Goal: Submit feedback/report problem: Submit feedback/report problem

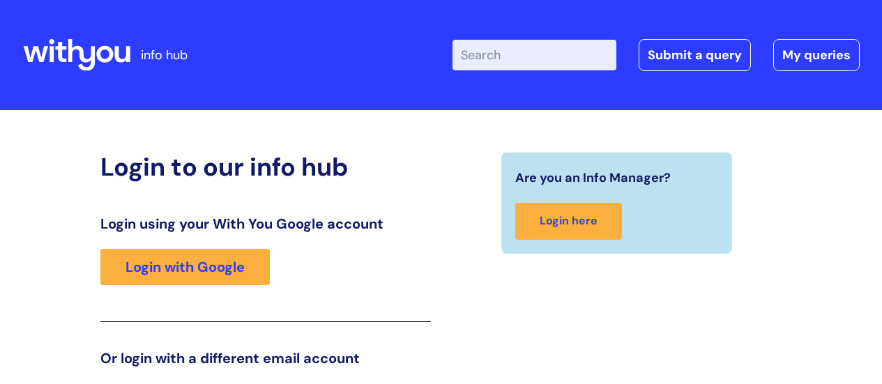
scroll to position [213, 0]
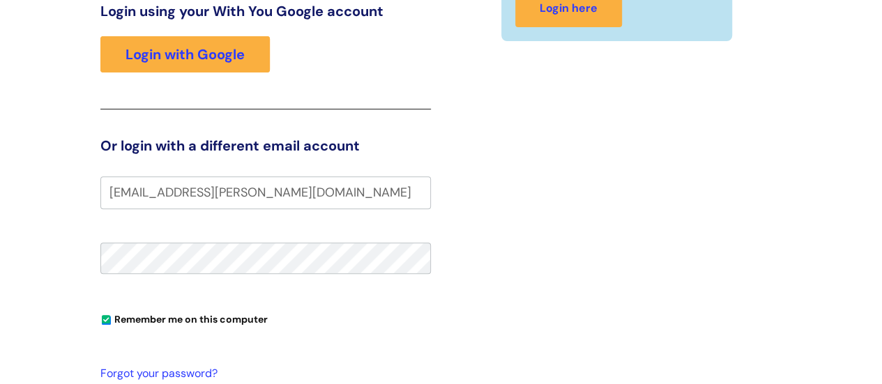
type input "emma.holt@wearewithyou.org.uk"
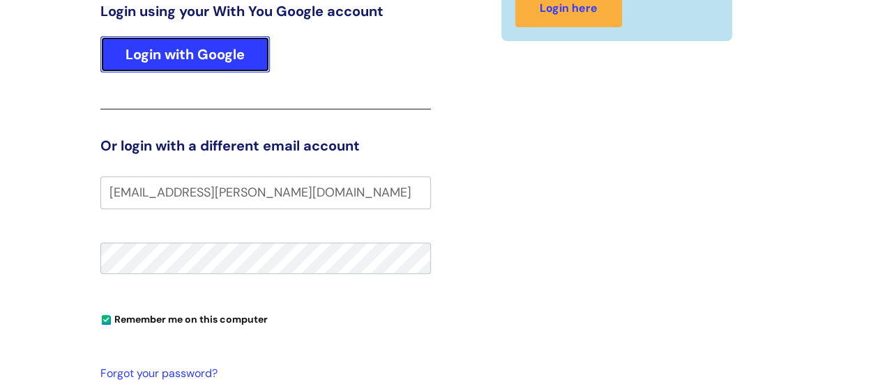
click at [225, 52] on link "Login with Google" at bounding box center [184, 54] width 169 height 36
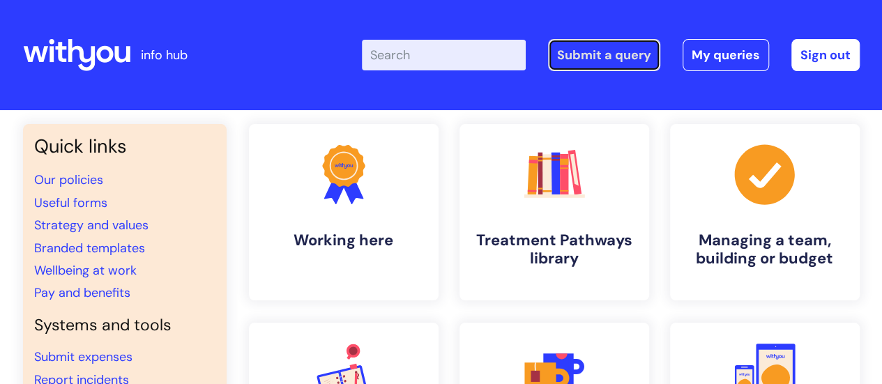
click at [630, 57] on link "Submit a query" at bounding box center [604, 55] width 112 height 32
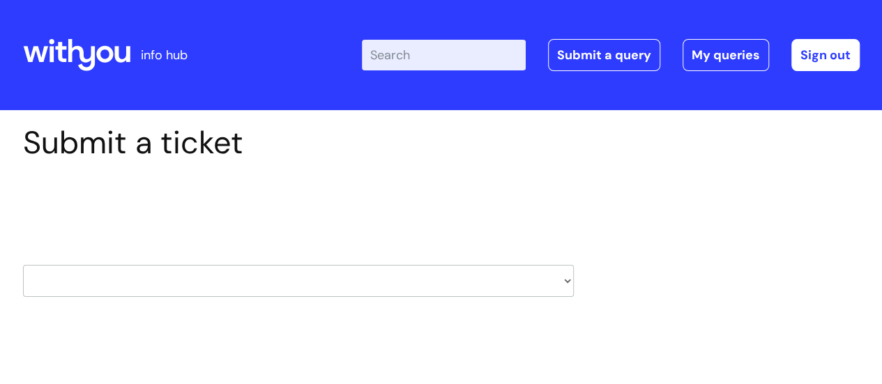
click at [347, 275] on select "HR / People IT and Support Clinical Drug Alerts Finance Accounts Data Support T…" at bounding box center [298, 281] width 551 height 32
select select "it_and_support"
click at [23, 265] on select "HR / People IT and Support Clinical Drug Alerts Finance Accounts Data Support T…" at bounding box center [298, 281] width 551 height 32
select select "80004286535"
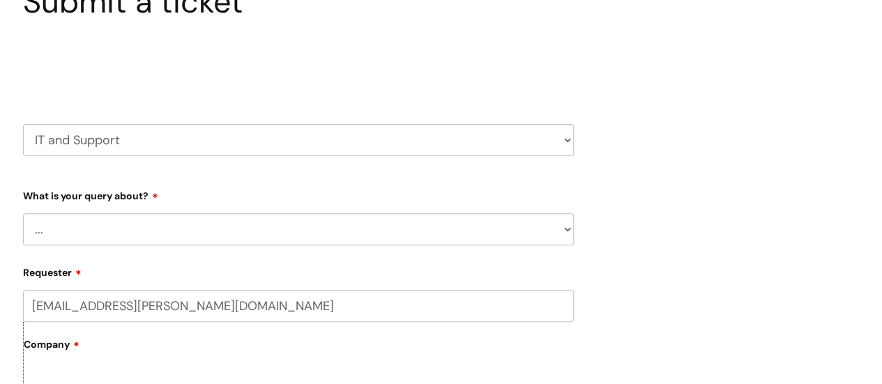
scroll to position [142, 0]
click at [276, 222] on select "... Mobile Phone Reset & MFA Accounts, Starters and Leavers IT Hardware issue I…" at bounding box center [298, 228] width 551 height 32
select select "System/software"
click at [23, 212] on select "... Mobile Phone Reset & MFA Accounts, Starters and Leavers IT Hardware issue I…" at bounding box center [298, 228] width 551 height 32
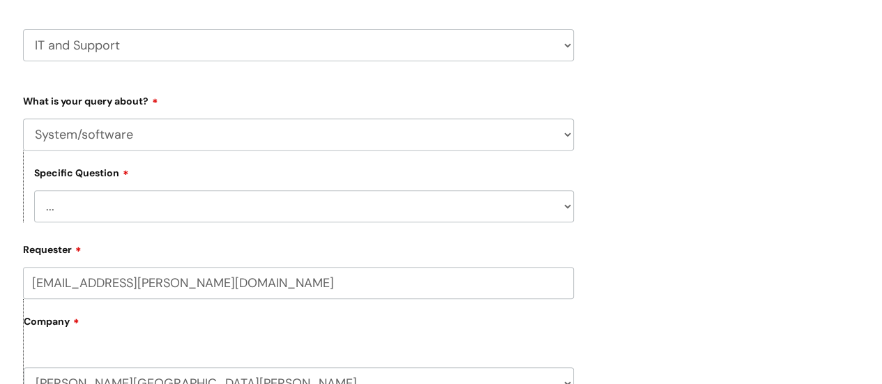
scroll to position [237, 0]
click at [418, 201] on select "... Halo PCMIS Iaptus NHS Email CJSM Email Mitel Another System Google (Workspa…" at bounding box center [304, 205] width 540 height 32
select select "Iaptus"
click at [34, 190] on select "... Halo PCMIS Iaptus NHS Email CJSM Email Mitel Another System Google (Workspa…" at bounding box center [304, 205] width 540 height 32
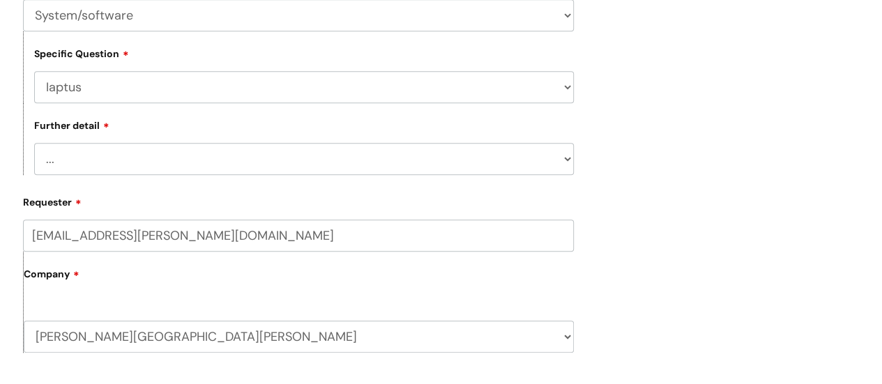
scroll to position [358, 0]
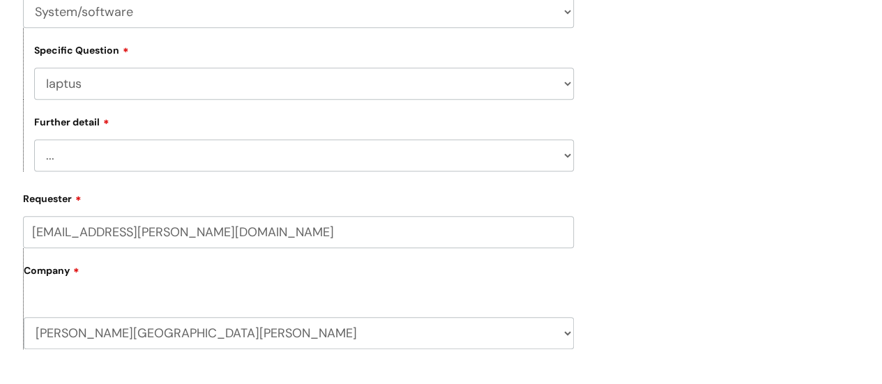
click at [329, 169] on select "... I’ve got an issue or I think I’ve found a fault." at bounding box center [304, 155] width 540 height 32
select select "I’ve got an issue or I think I’ve found a fault."
click at [34, 141] on select "... I’ve got an issue or I think I’ve found a fault." at bounding box center [304, 155] width 540 height 32
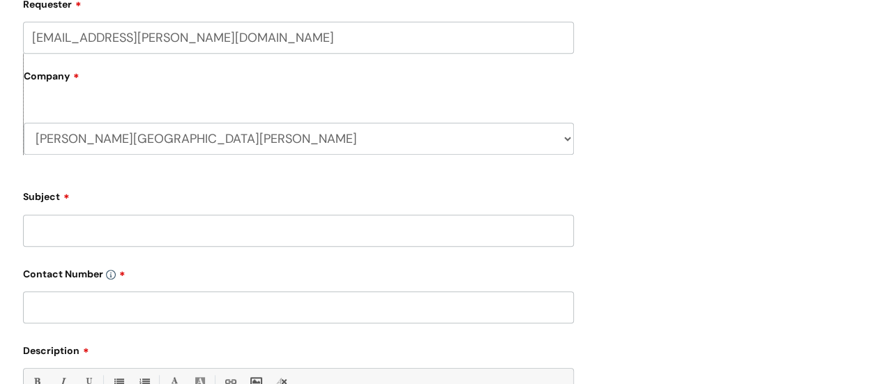
scroll to position [554, 0]
click at [280, 236] on input "Subject" at bounding box center [298, 230] width 551 height 32
type input "IAPTUS"
click at [255, 310] on input "text" at bounding box center [298, 307] width 551 height 32
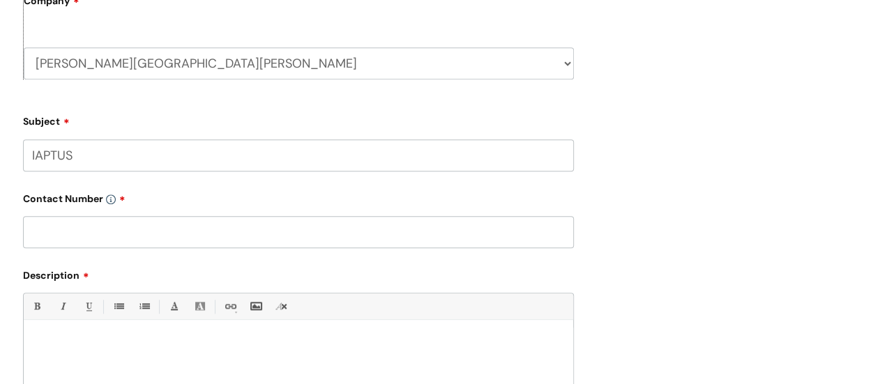
scroll to position [648, 0]
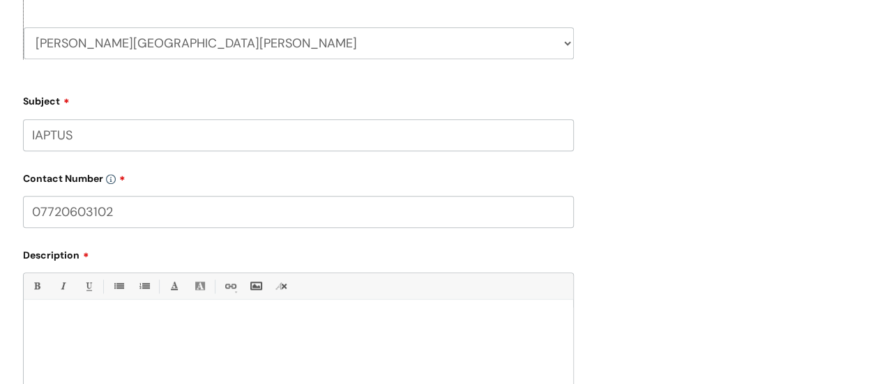
type input "07720603102"
click at [201, 328] on p at bounding box center [298, 324] width 529 height 13
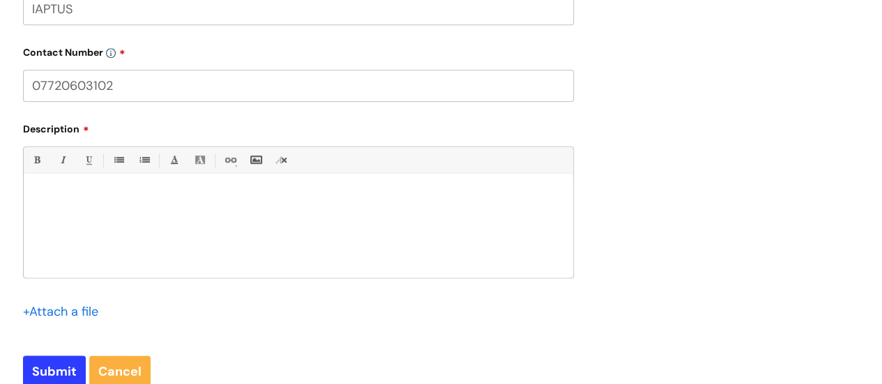
scroll to position [807, 0]
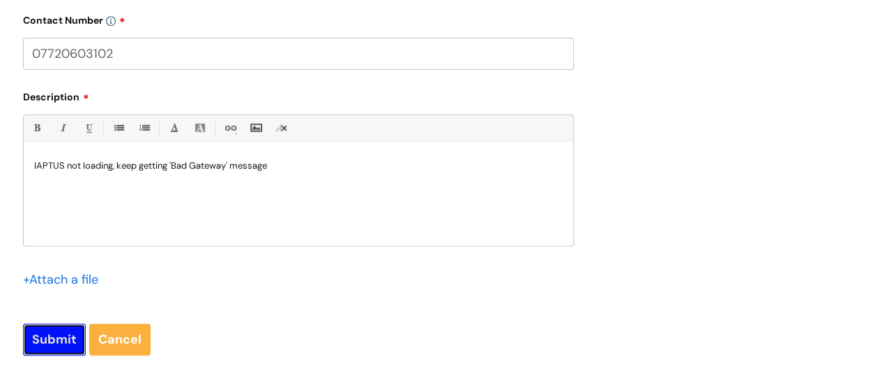
click at [54, 345] on input "Submit" at bounding box center [54, 340] width 63 height 32
type input "Please Wait..."
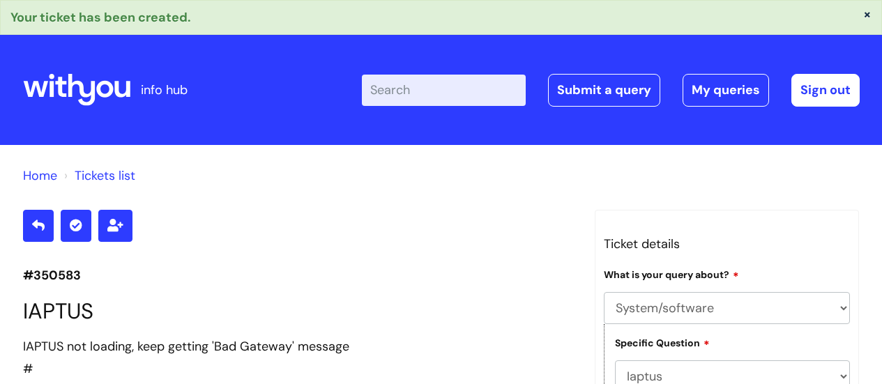
select select "System/software"
select select "Iaptus"
select select "I’ve got an issue or I think I’ve found a fault."
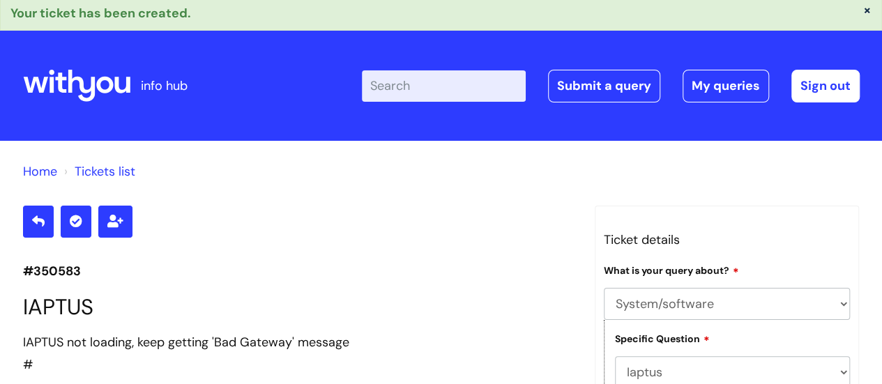
scroll to position [3, 0]
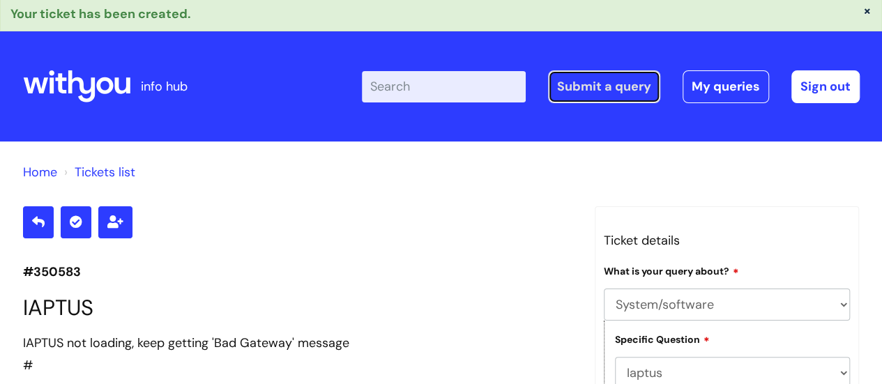
click at [618, 87] on link "Submit a query" at bounding box center [604, 86] width 112 height 32
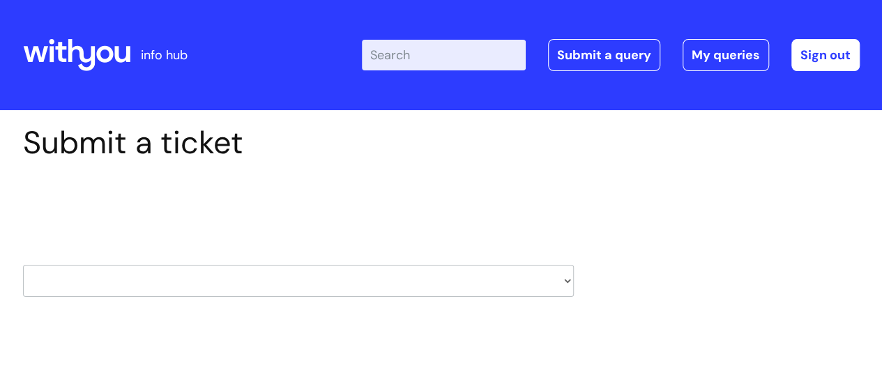
click at [311, 280] on select "HR / People IT and Support Clinical Drug Alerts Finance Accounts Data Support T…" at bounding box center [298, 281] width 551 height 32
select select "it_and_support"
click at [23, 265] on select "HR / People IT and Support Clinical Drug Alerts Finance Accounts Data Support T…" at bounding box center [298, 281] width 551 height 32
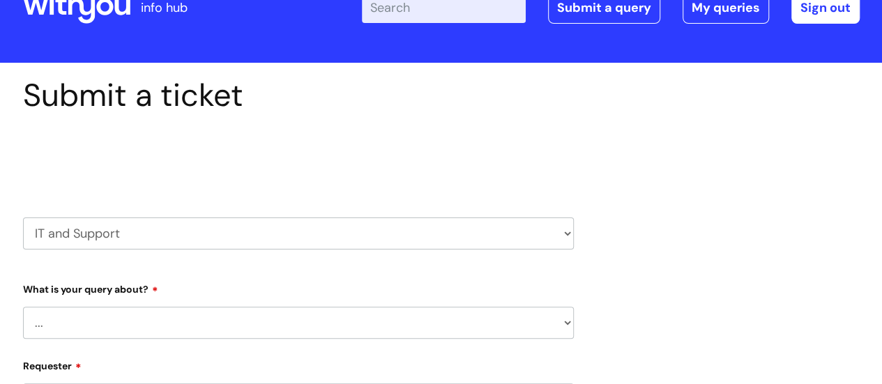
select select "80004286535"
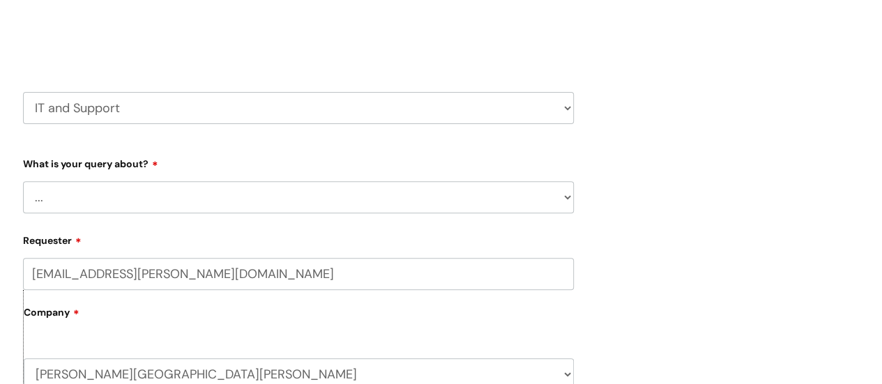
scroll to position [202, 0]
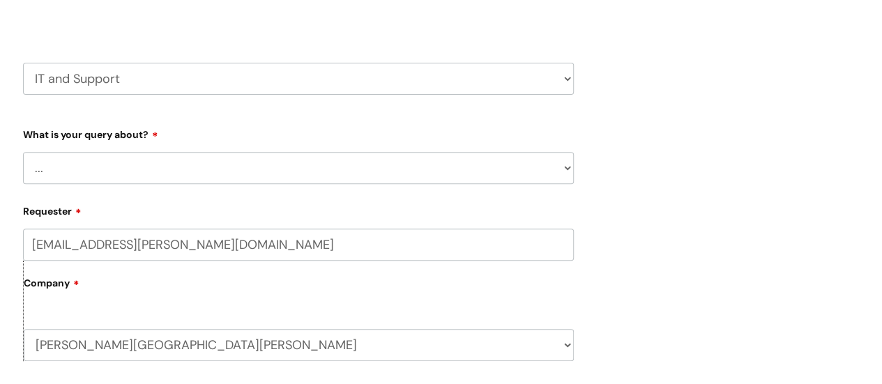
click at [392, 160] on select "... Mobile Phone Reset & MFA Accounts, Starters and Leavers IT Hardware issue I…" at bounding box center [298, 168] width 551 height 32
select select "IT Hardware issue"
click at [23, 152] on select "... Mobile Phone Reset & MFA Accounts, Starters and Leavers IT Hardware issue I…" at bounding box center [298, 168] width 551 height 32
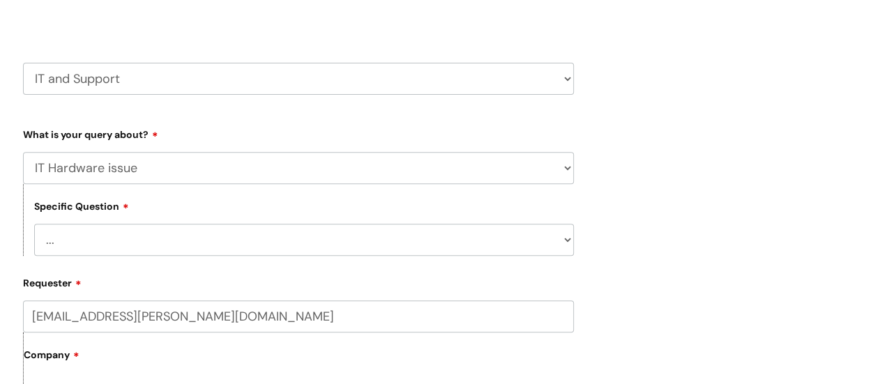
click at [259, 237] on select "... I need a new or replacement ... I’m waiting for new or replacement hardware…" at bounding box center [304, 240] width 540 height 32
select select "Problem with Laptop or Chromebook"
click at [34, 225] on select "... I need a new or replacement ... I’m waiting for new or replacement hardware…" at bounding box center [304, 240] width 540 height 32
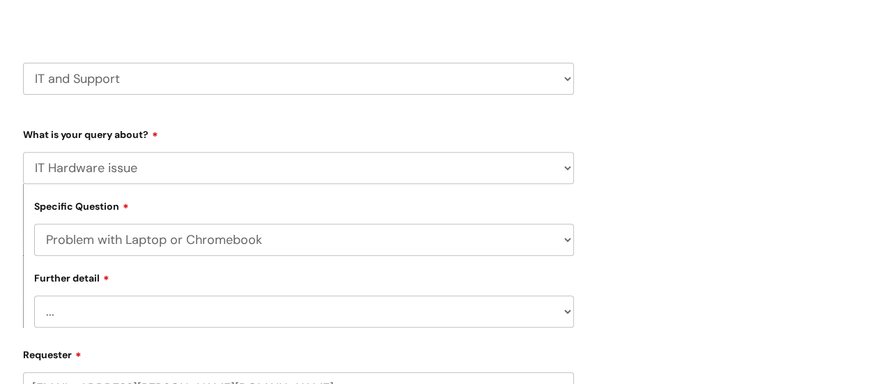
scroll to position [326, 0]
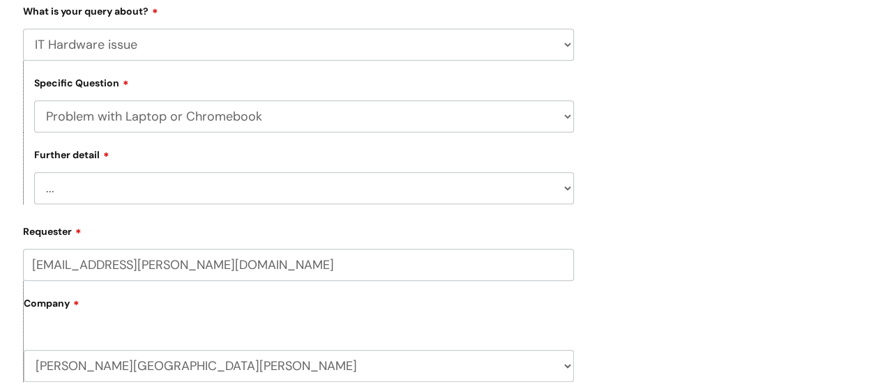
click at [533, 182] on select "... I’ve no sound / microphone I’ve got no internet or wifi I’ve got no camera …" at bounding box center [304, 188] width 540 height 32
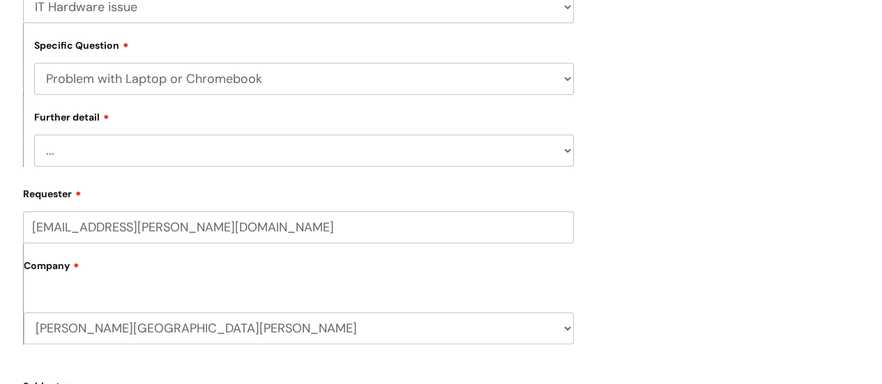
scroll to position [390, 0]
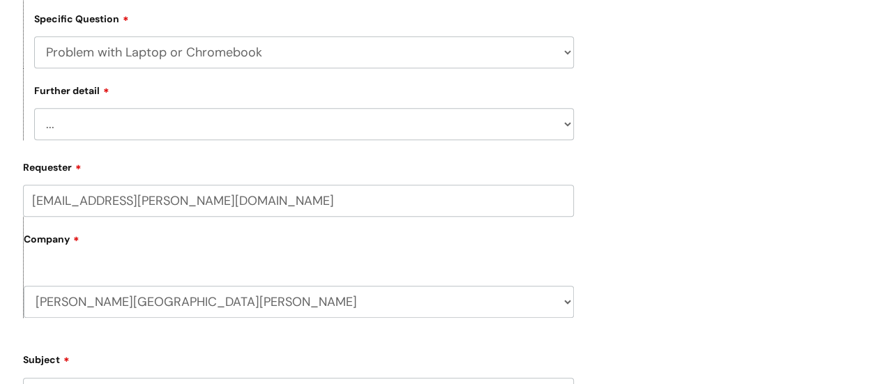
click at [476, 125] on select "... I’ve no sound / microphone I’ve got no internet or wifi I’ve got no camera …" at bounding box center [304, 124] width 540 height 32
select select "I’ve got a display issue"
click at [34, 109] on select "... I’ve no sound / microphone I’ve got no internet or wifi I’ve got no camera …" at bounding box center [304, 124] width 540 height 32
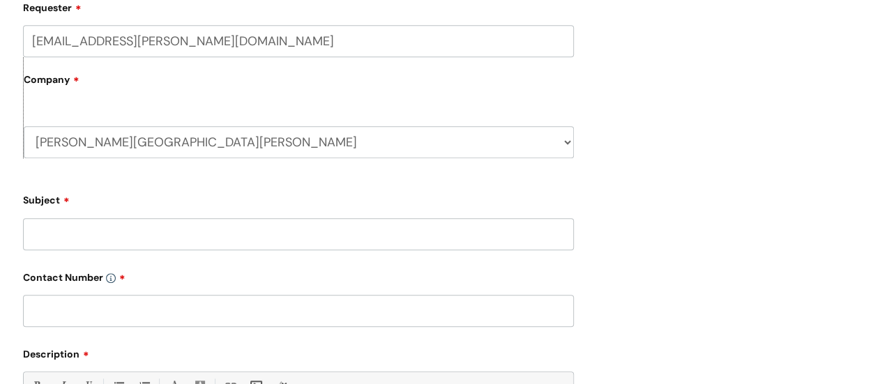
click at [281, 236] on input "Subject" at bounding box center [298, 234] width 551 height 32
type input "I"
type input "L"
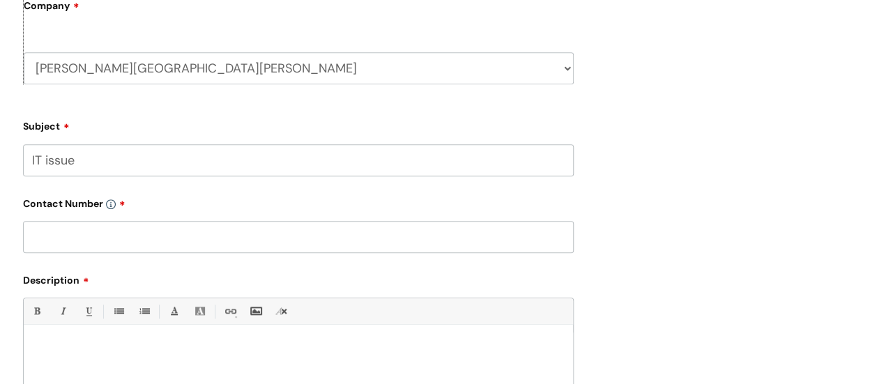
scroll to position [632, 0]
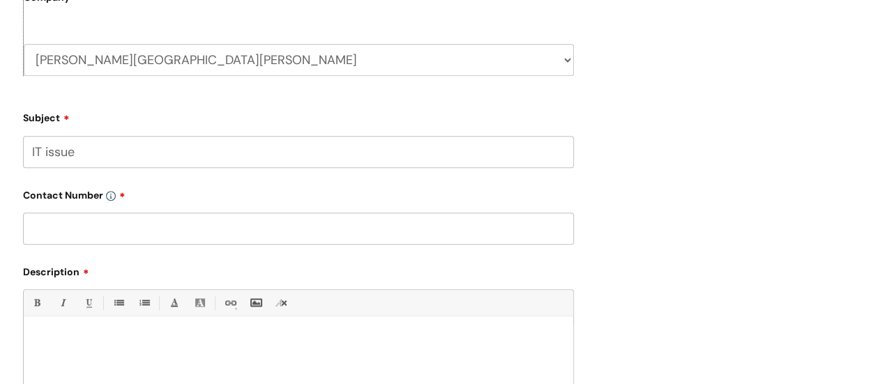
type input "IT issue"
click at [251, 225] on input "text" at bounding box center [298, 229] width 551 height 32
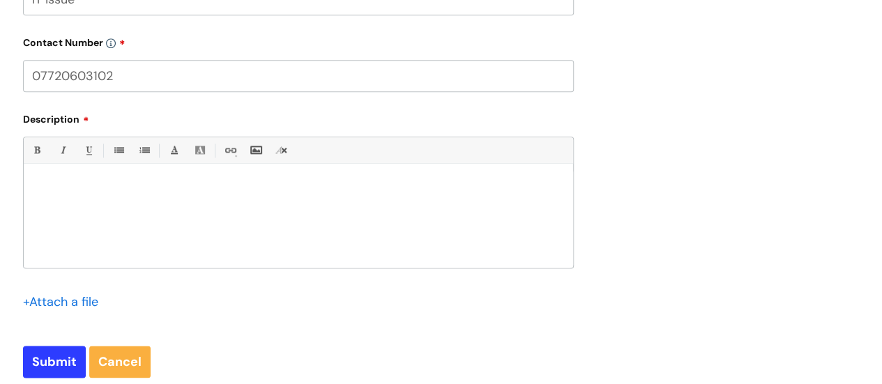
scroll to position [785, 0]
type input "07720603102"
click at [149, 181] on div at bounding box center [298, 219] width 549 height 96
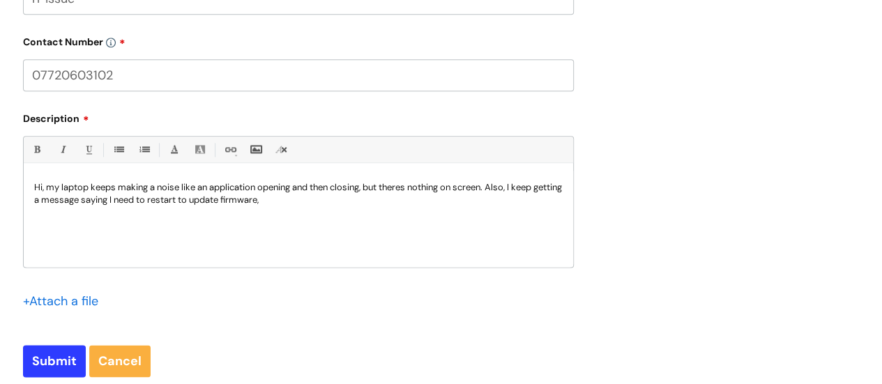
click at [410, 188] on p "Hi, my laptop keeps making a noise like an application opening and then closing…" at bounding box center [298, 193] width 529 height 25
click at [331, 203] on p "Hi, my laptop keeps making a noise like an application opening and then closing…" at bounding box center [298, 193] width 529 height 25
click at [388, 203] on p "Hi, my laptop keeps making a noise like an application opening and then closing…" at bounding box center [298, 193] width 529 height 25
click at [554, 206] on p "Hi, my laptop keeps making a noise like an application opening and then closing…" at bounding box center [298, 193] width 529 height 25
click at [459, 203] on p "Hi, my laptop keeps making a noise like an application opening and then closing…" at bounding box center [298, 193] width 529 height 25
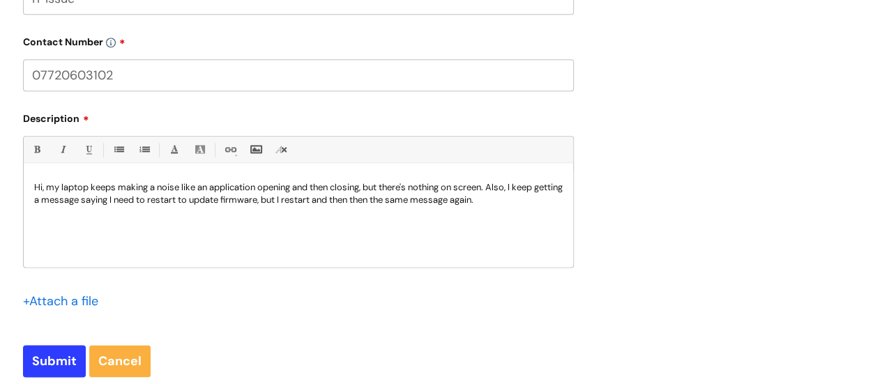
click at [509, 203] on p "Hi, my laptop keeps making a noise like an application opening and then closing…" at bounding box center [298, 193] width 529 height 25
click at [82, 206] on p "Hi, my laptop keeps making a noise like an application opening and then closing…" at bounding box center [298, 193] width 529 height 25
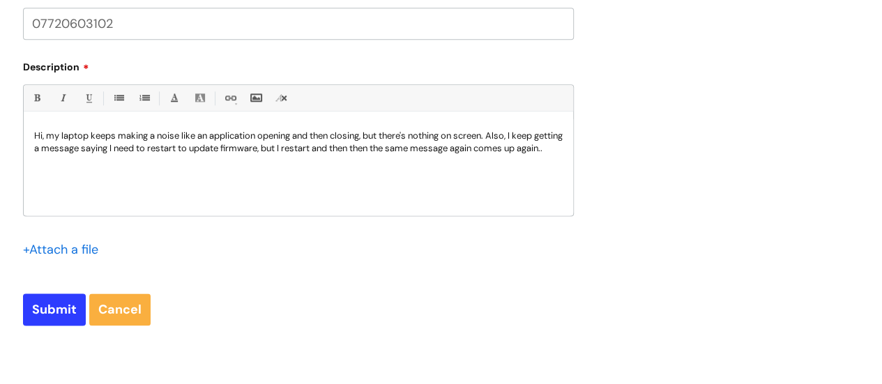
scroll to position [839, 0]
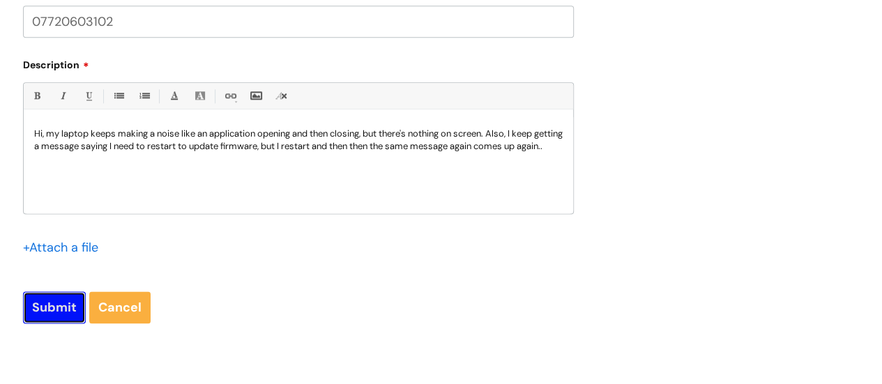
click at [63, 299] on input "Submit" at bounding box center [54, 307] width 63 height 32
type input "Please Wait..."
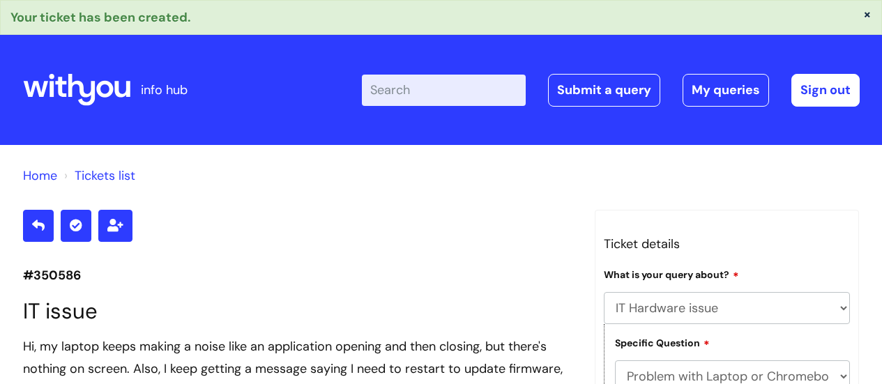
select select "IT Hardware issue"
select select "Problem with Laptop or Chromebook"
select select "I’ve got a display issue"
